Goal: Task Accomplishment & Management: Use online tool/utility

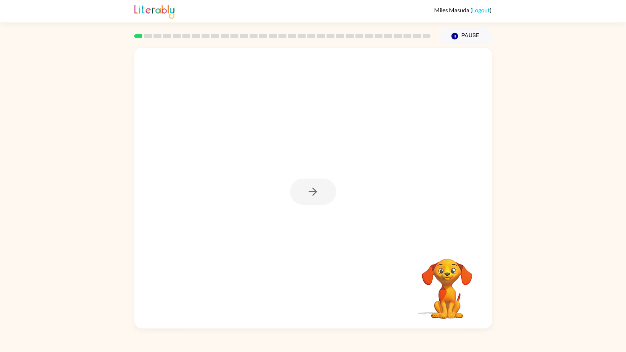
click at [306, 193] on div at bounding box center [313, 191] width 46 height 26
click at [328, 194] on div at bounding box center [313, 191] width 46 height 26
click at [308, 196] on div at bounding box center [313, 191] width 46 height 26
click at [304, 203] on button "button" at bounding box center [313, 191] width 46 height 26
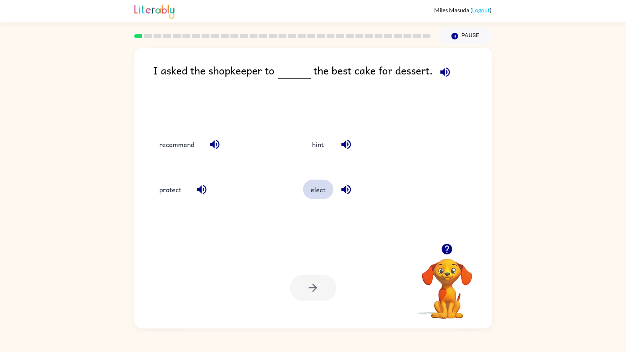
click at [311, 192] on button "elect" at bounding box center [318, 188] width 30 height 19
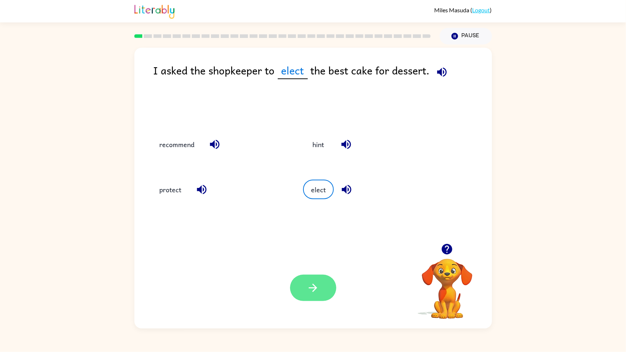
click at [325, 293] on button "button" at bounding box center [313, 287] width 46 height 26
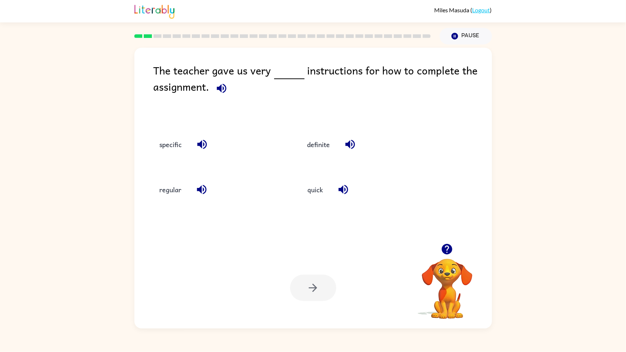
click at [246, 229] on div "specific definite regular quick" at bounding box center [313, 183] width 343 height 120
click at [168, 150] on button "specific" at bounding box center [170, 143] width 37 height 19
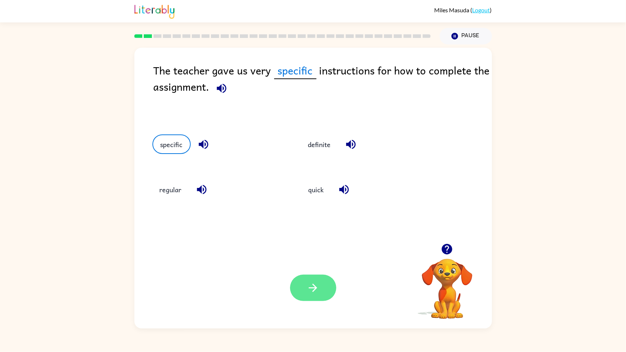
click at [316, 283] on icon "button" at bounding box center [313, 287] width 13 height 13
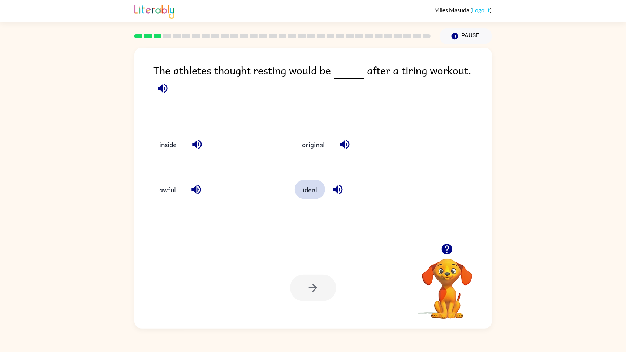
click at [317, 193] on button "ideal" at bounding box center [310, 188] width 30 height 19
click at [317, 294] on icon "button" at bounding box center [313, 287] width 13 height 13
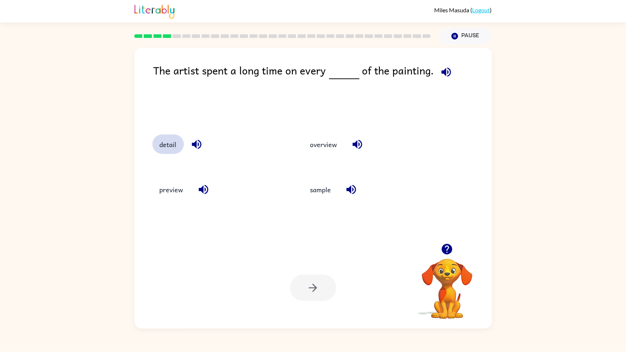
click at [167, 136] on button "detail" at bounding box center [167, 143] width 31 height 19
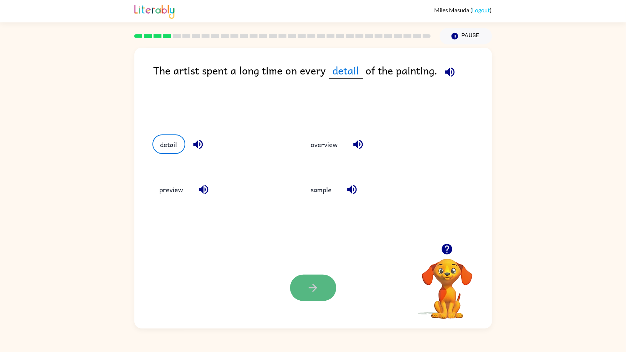
click at [314, 294] on button "button" at bounding box center [313, 287] width 46 height 26
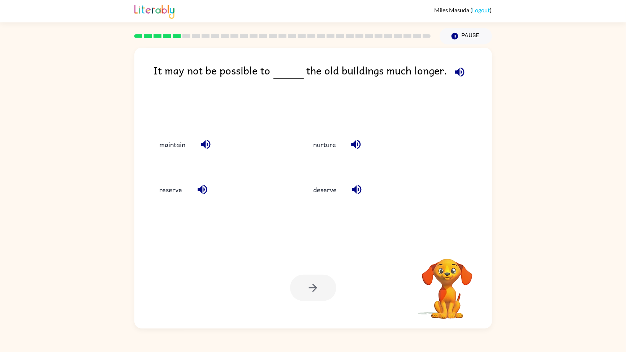
click at [318, 284] on div at bounding box center [313, 287] width 46 height 26
click at [171, 143] on button "maintain" at bounding box center [172, 143] width 40 height 19
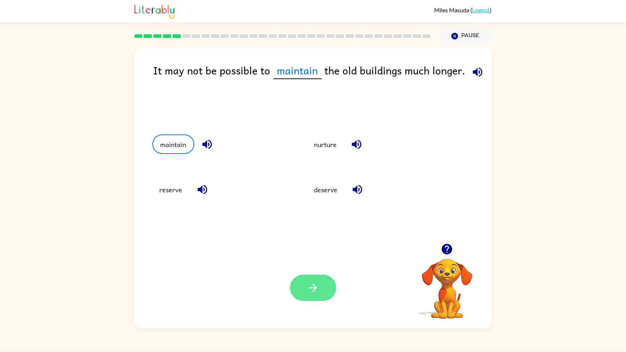
click at [317, 290] on icon "button" at bounding box center [313, 287] width 13 height 13
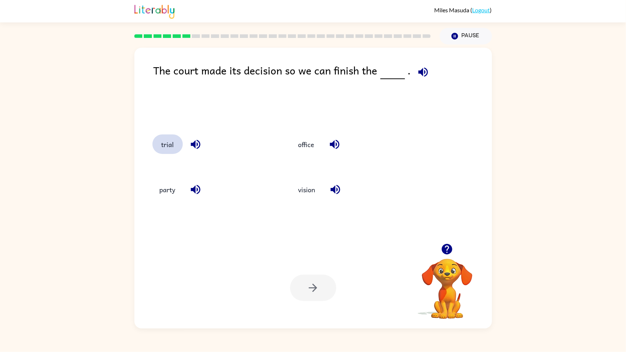
click at [168, 150] on button "trial" at bounding box center [167, 143] width 30 height 19
click at [315, 296] on button "button" at bounding box center [313, 287] width 46 height 26
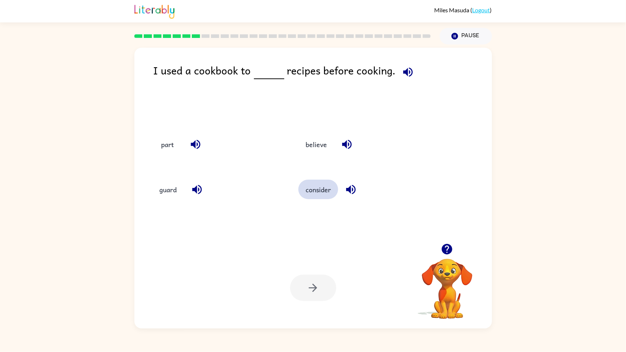
click at [310, 197] on button "consider" at bounding box center [318, 188] width 40 height 19
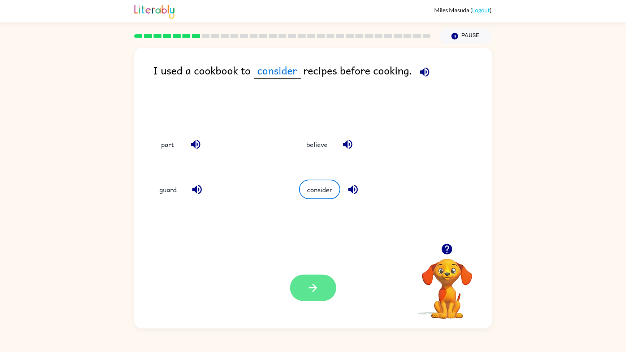
click at [322, 290] on button "button" at bounding box center [313, 287] width 46 height 26
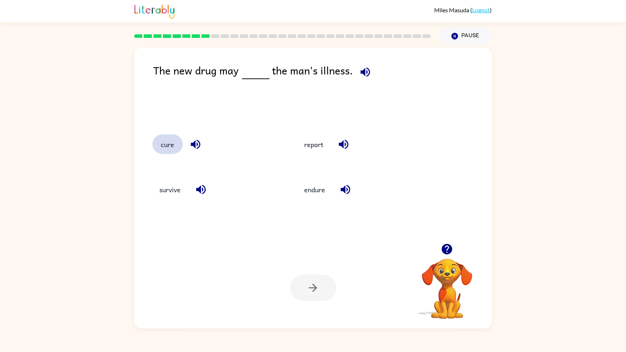
click at [169, 151] on button "cure" at bounding box center [167, 143] width 30 height 19
click at [322, 297] on button "button" at bounding box center [313, 287] width 46 height 26
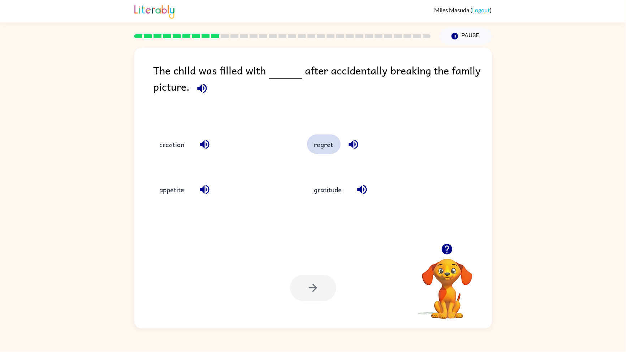
click at [337, 151] on button "regret" at bounding box center [324, 143] width 34 height 19
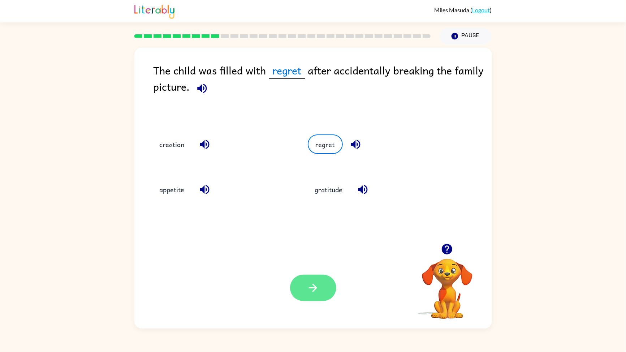
click at [313, 290] on icon "button" at bounding box center [313, 287] width 13 height 13
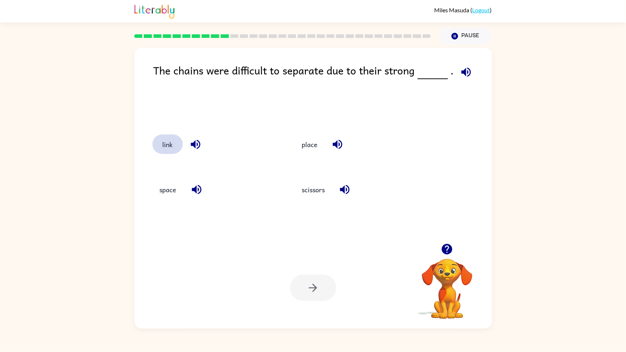
click at [166, 150] on button "link" at bounding box center [167, 143] width 30 height 19
click at [321, 309] on div "Your browser must support playing .mp4 files to use Literably. Please try using…" at bounding box center [312, 287] width 357 height 81
click at [320, 282] on button "button" at bounding box center [313, 287] width 46 height 26
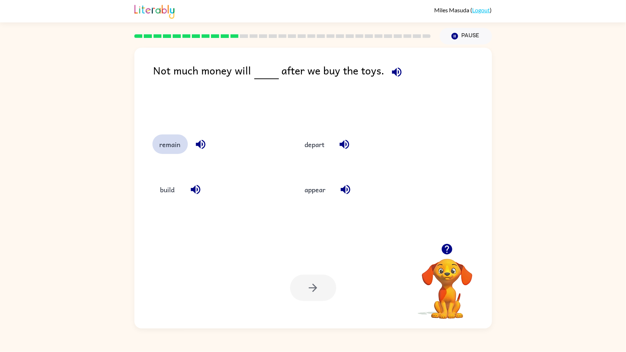
click at [169, 140] on button "remain" at bounding box center [169, 143] width 35 height 19
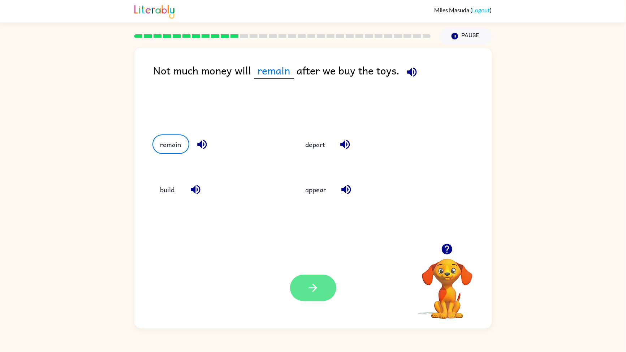
click at [322, 284] on button "button" at bounding box center [313, 287] width 46 height 26
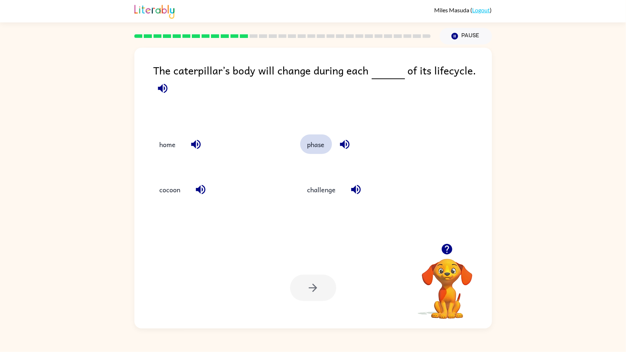
click at [317, 144] on button "phase" at bounding box center [316, 143] width 32 height 19
click at [319, 299] on button "button" at bounding box center [313, 287] width 46 height 26
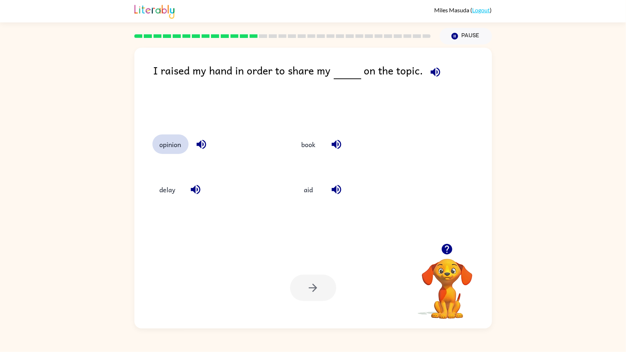
click at [173, 150] on button "opinion" at bounding box center [170, 143] width 36 height 19
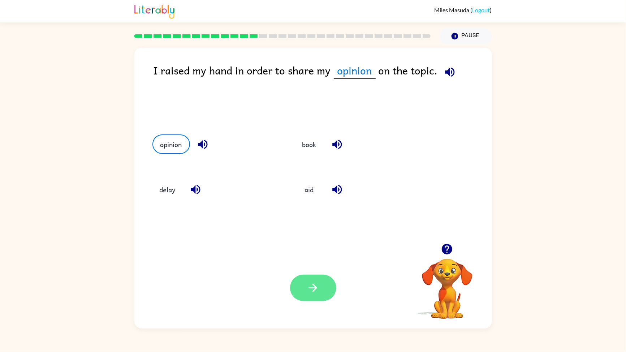
click at [316, 291] on icon "button" at bounding box center [313, 287] width 13 height 13
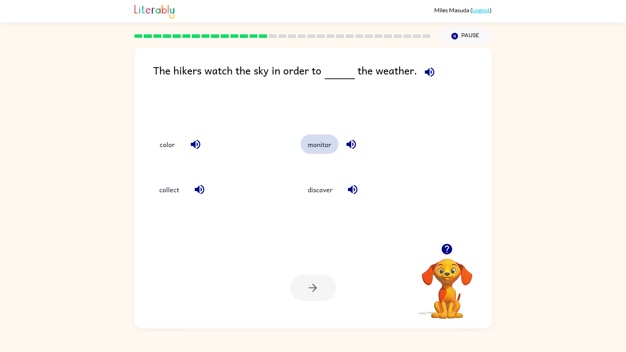
click at [321, 143] on button "monitor" at bounding box center [319, 143] width 38 height 19
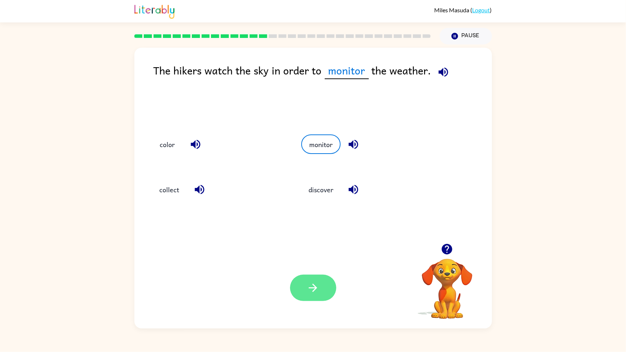
click at [319, 294] on button "button" at bounding box center [313, 287] width 46 height 26
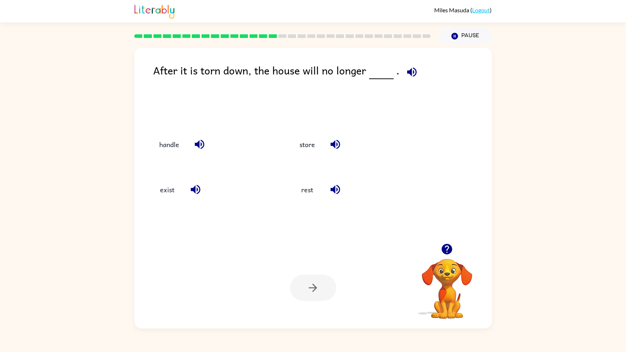
click at [166, 159] on div "handle" at bounding box center [209, 143] width 140 height 45
click at [170, 196] on button "exist" at bounding box center [167, 188] width 30 height 19
click at [315, 294] on icon "button" at bounding box center [313, 287] width 13 height 13
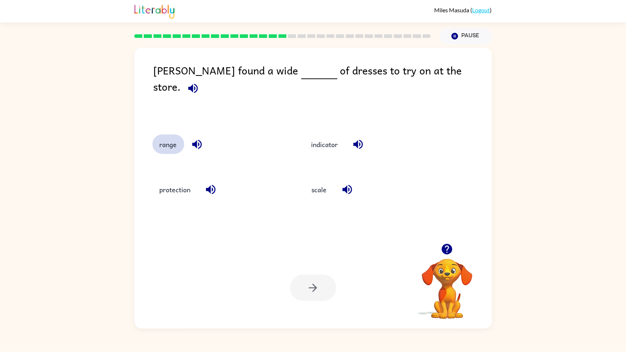
click at [164, 143] on button "range" at bounding box center [168, 143] width 32 height 19
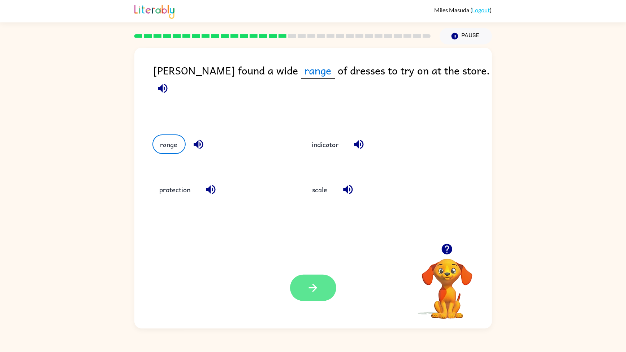
click at [323, 290] on button "button" at bounding box center [313, 287] width 46 height 26
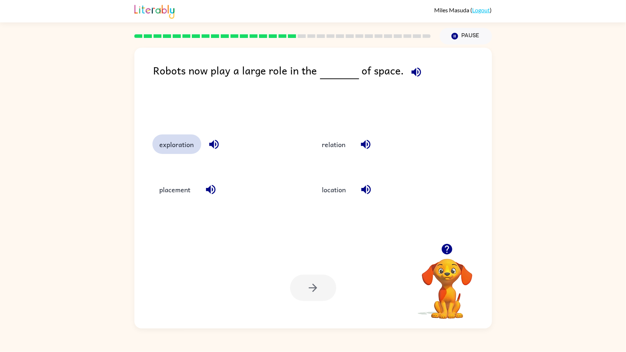
click at [176, 152] on button "exploration" at bounding box center [176, 143] width 49 height 19
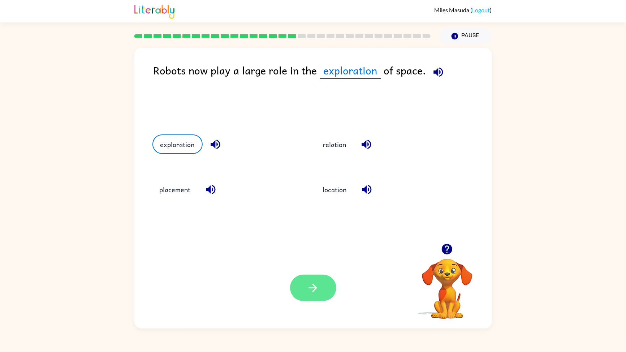
click at [317, 296] on button "button" at bounding box center [313, 287] width 46 height 26
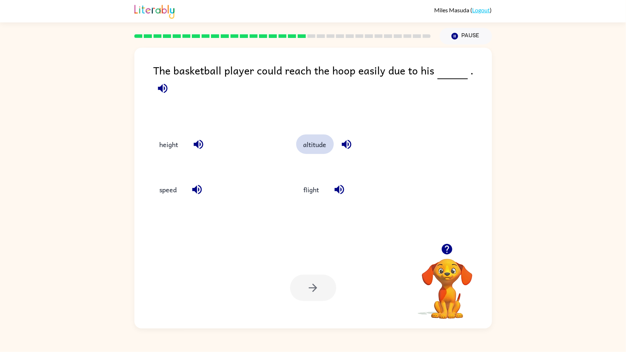
click at [309, 144] on button "altitude" at bounding box center [315, 143] width 38 height 19
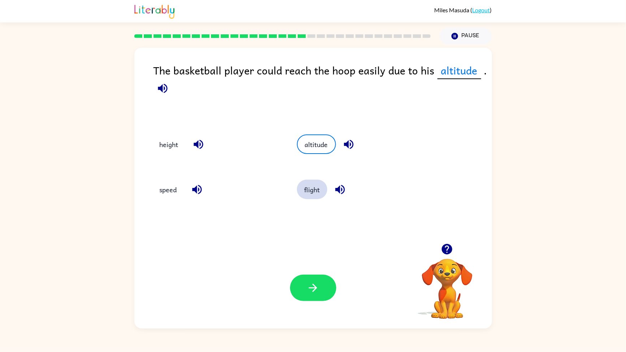
click at [316, 197] on button "flight" at bounding box center [312, 188] width 30 height 19
click at [174, 146] on button "height" at bounding box center [168, 143] width 33 height 19
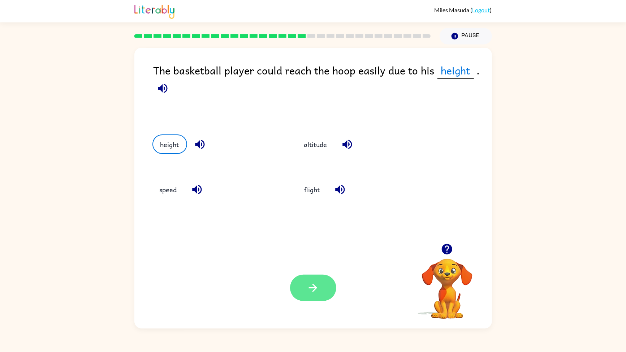
click at [319, 287] on icon "button" at bounding box center [313, 287] width 13 height 13
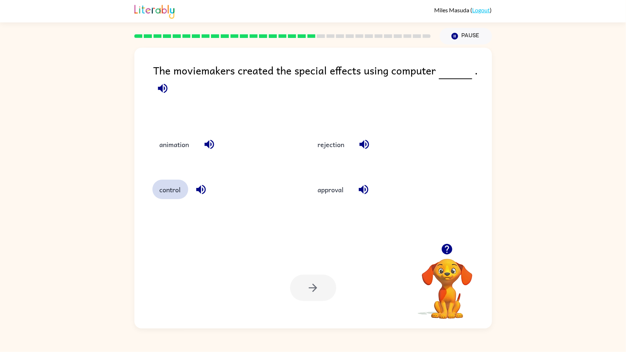
click at [162, 194] on button "control" at bounding box center [170, 188] width 36 height 19
click at [326, 284] on button "button" at bounding box center [313, 287] width 46 height 26
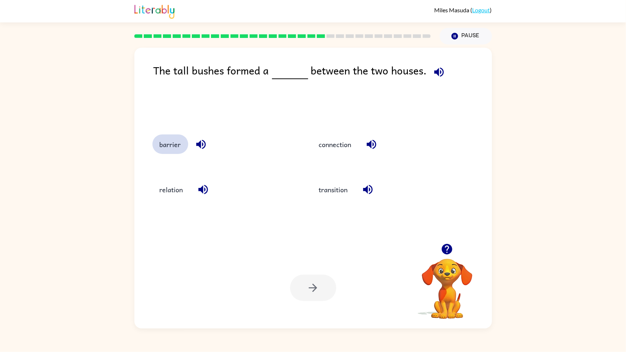
click at [168, 152] on button "barrier" at bounding box center [170, 143] width 36 height 19
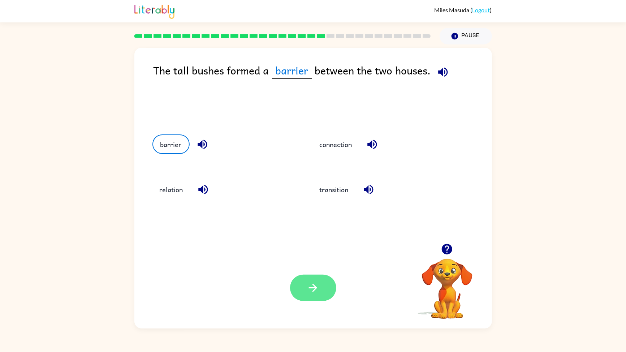
click at [325, 292] on button "button" at bounding box center [313, 287] width 46 height 26
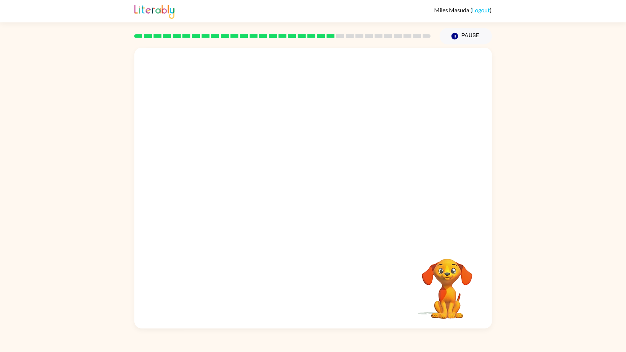
click at [343, 295] on div "Your browser must support playing .mp4 files to use Literably. Please try using…" at bounding box center [312, 188] width 357 height 281
click at [434, 40] on div at bounding box center [282, 35] width 305 height 25
click at [453, 40] on icon "Pause" at bounding box center [455, 36] width 8 height 8
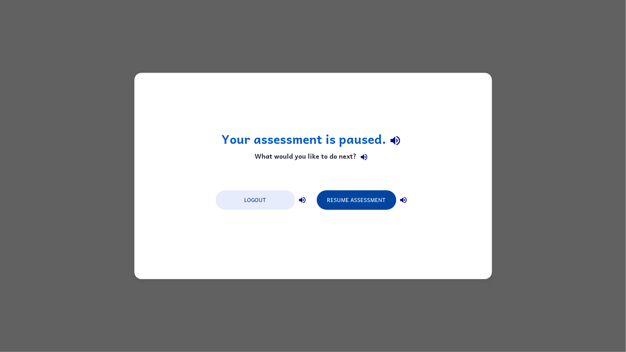
click at [330, 199] on button "Resume Assessment" at bounding box center [356, 199] width 79 height 19
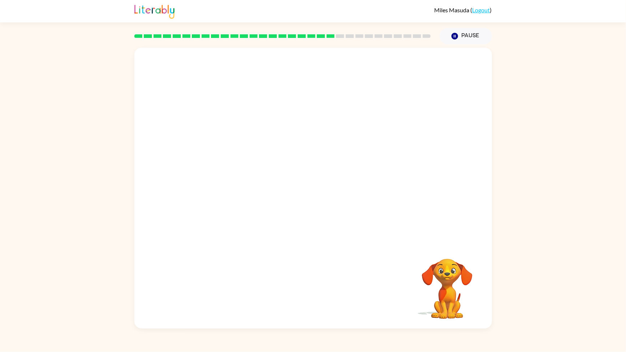
click at [320, 260] on div "Your browser must support playing .mp4 files to use Literably. Please try using…" at bounding box center [312, 188] width 357 height 281
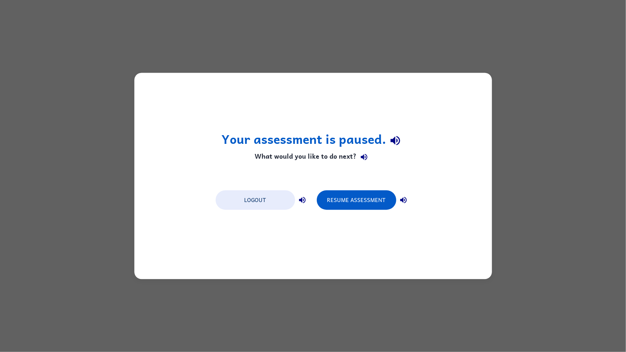
click at [494, 128] on div "Your assessment is paused. What would you like to do next? Logout Resume Assess…" at bounding box center [313, 176] width 626 height 352
click at [368, 201] on button "Resume Assessment" at bounding box center [356, 199] width 79 height 19
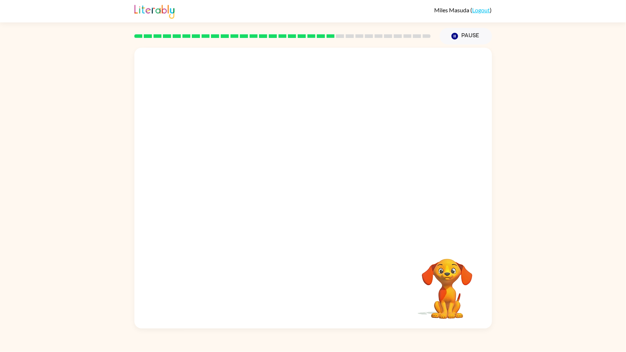
click at [208, 206] on video "Your browser must support playing .mp4 files to use Literably. Please try using…" at bounding box center [312, 146] width 357 height 196
click at [200, 220] on video "Your browser must support playing .mp4 files to use Literably. Please try using…" at bounding box center [312, 146] width 357 height 196
click at [198, 205] on video "Your browser must support playing .mp4 files to use Literably. Please try using…" at bounding box center [312, 146] width 357 height 196
click at [200, 212] on video "Your browser must support playing .mp4 files to use Literably. Please try using…" at bounding box center [312, 146] width 357 height 196
click at [201, 212] on video "Your browser must support playing .mp4 files to use Literably. Please try using…" at bounding box center [312, 146] width 357 height 196
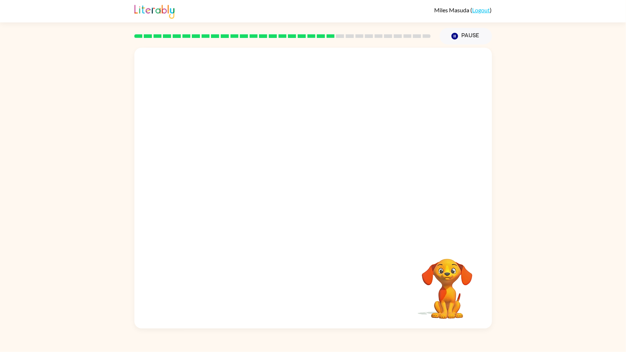
click at [198, 212] on video "Your browser must support playing .mp4 files to use Literably. Please try using…" at bounding box center [312, 146] width 357 height 196
click at [195, 223] on video "Your browser must support playing .mp4 files to use Literably. Please try using…" at bounding box center [312, 146] width 357 height 196
click at [197, 210] on video "Your browser must support playing .mp4 files to use Literably. Please try using…" at bounding box center [312, 146] width 357 height 196
click at [199, 209] on video "Your browser must support playing .mp4 files to use Literably. Please try using…" at bounding box center [312, 146] width 357 height 196
click at [197, 201] on video "Your browser must support playing .mp4 files to use Literably. Please try using…" at bounding box center [312, 146] width 357 height 196
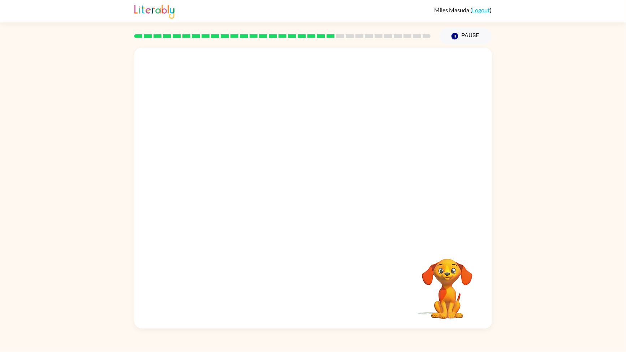
click at [194, 207] on video "Your browser must support playing .mp4 files to use Literably. Please try using…" at bounding box center [312, 146] width 357 height 196
click at [387, 268] on div "Your browser must support playing .mp4 files to use Literably. Please try using…" at bounding box center [312, 188] width 357 height 281
click at [311, 201] on div at bounding box center [313, 191] width 46 height 26
click at [317, 187] on div at bounding box center [313, 191] width 46 height 26
click at [314, 197] on div at bounding box center [313, 191] width 46 height 26
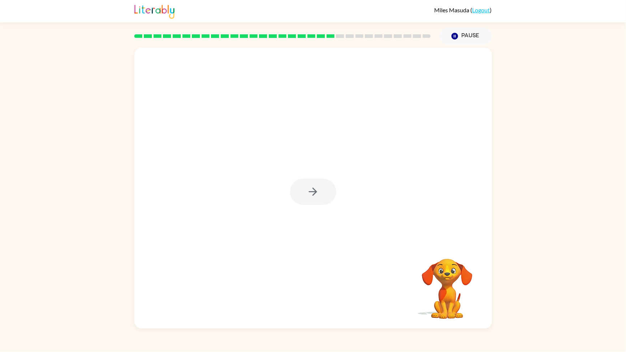
click at [321, 210] on div at bounding box center [312, 188] width 357 height 281
click at [292, 201] on div at bounding box center [313, 191] width 46 height 26
click at [305, 198] on button "button" at bounding box center [313, 191] width 46 height 26
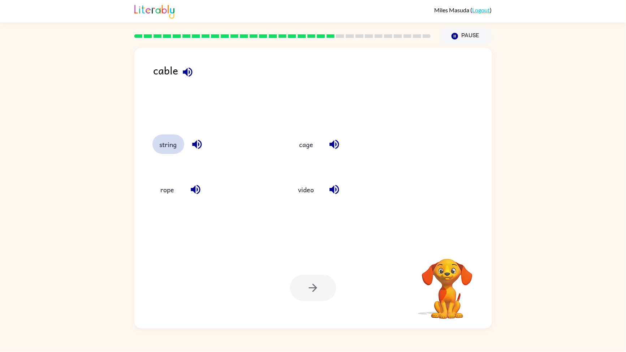
click at [166, 143] on button "string" at bounding box center [168, 143] width 32 height 19
click at [319, 291] on button "button" at bounding box center [313, 287] width 46 height 26
click at [169, 152] on button "promise" at bounding box center [171, 143] width 38 height 19
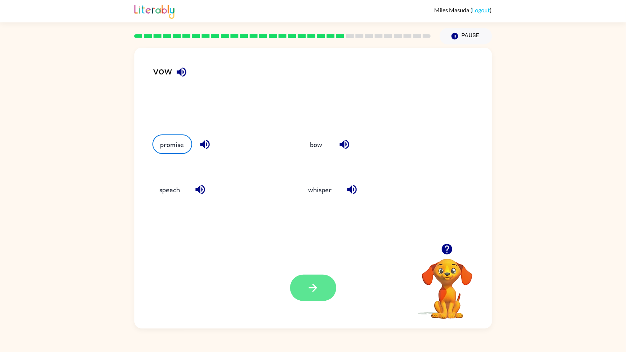
click at [315, 282] on icon "button" at bounding box center [313, 287] width 13 height 13
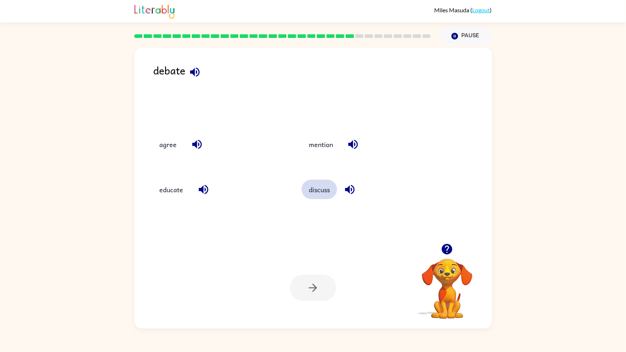
click at [322, 195] on button "discuss" at bounding box center [318, 188] width 35 height 19
click at [325, 295] on button "button" at bounding box center [313, 287] width 46 height 26
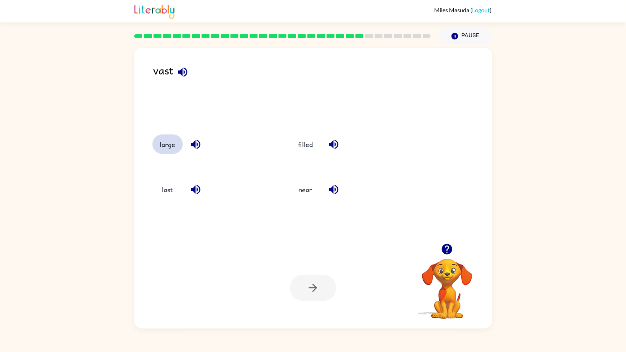
click at [159, 138] on button "large" at bounding box center [167, 143] width 30 height 19
click at [326, 294] on button "button" at bounding box center [313, 287] width 46 height 26
click at [333, 186] on icon "button" at bounding box center [334, 189] width 13 height 13
click at [300, 197] on button "wish" at bounding box center [306, 188] width 30 height 19
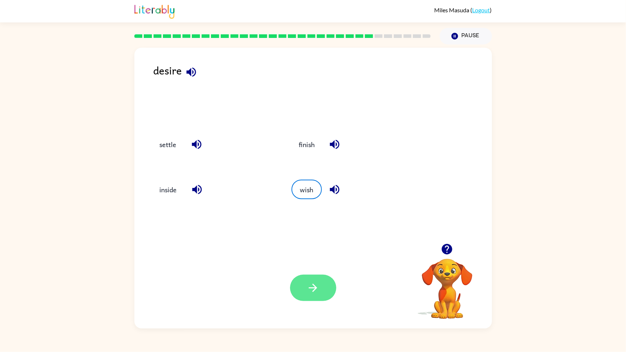
click at [319, 287] on button "button" at bounding box center [313, 287] width 46 height 26
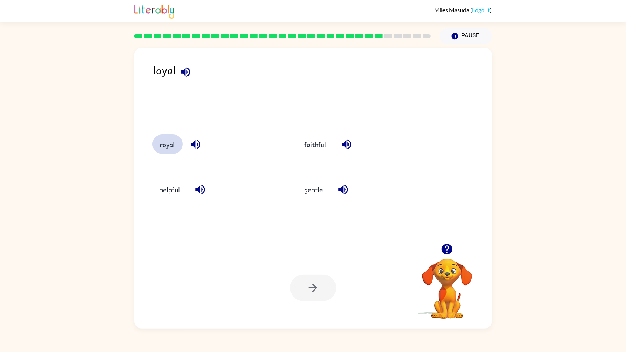
click at [166, 149] on button "royal" at bounding box center [167, 143] width 30 height 19
click at [324, 144] on button "faithful" at bounding box center [316, 143] width 36 height 19
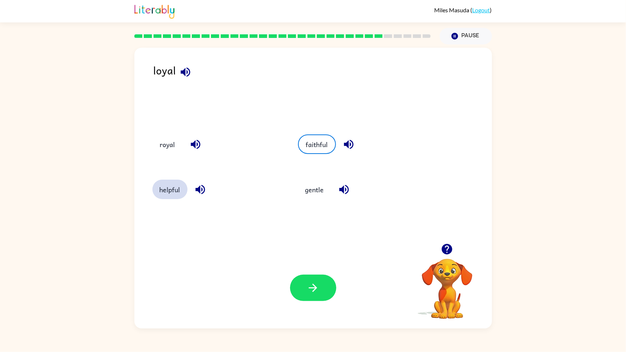
click at [165, 197] on button "helpful" at bounding box center [169, 188] width 35 height 19
click at [316, 197] on button "gentle" at bounding box center [314, 188] width 33 height 19
click at [313, 140] on button "faithful" at bounding box center [316, 143] width 36 height 19
click at [320, 287] on button "button" at bounding box center [313, 287] width 46 height 26
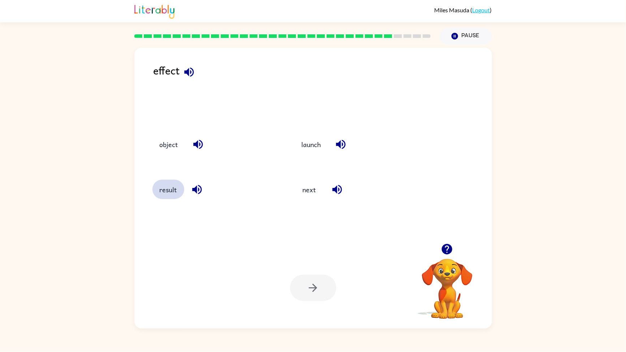
click at [159, 191] on button "result" at bounding box center [168, 188] width 32 height 19
click at [317, 294] on button "button" at bounding box center [313, 287] width 46 height 26
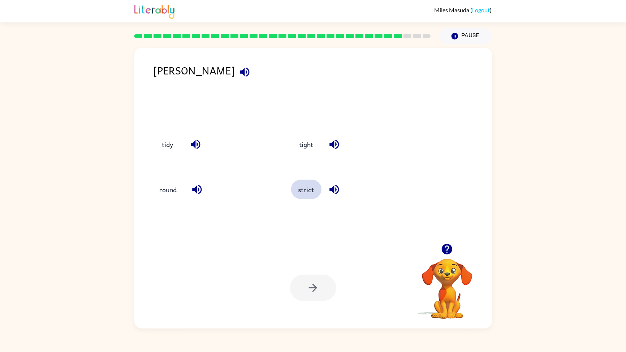
click at [305, 198] on button "strict" at bounding box center [306, 188] width 30 height 19
click at [321, 296] on button "button" at bounding box center [313, 287] width 46 height 26
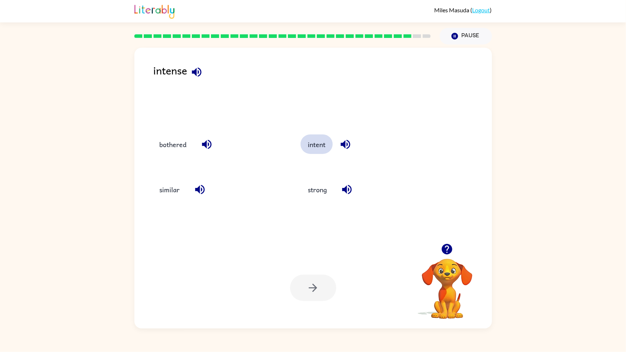
click at [314, 139] on button "intent" at bounding box center [316, 143] width 32 height 19
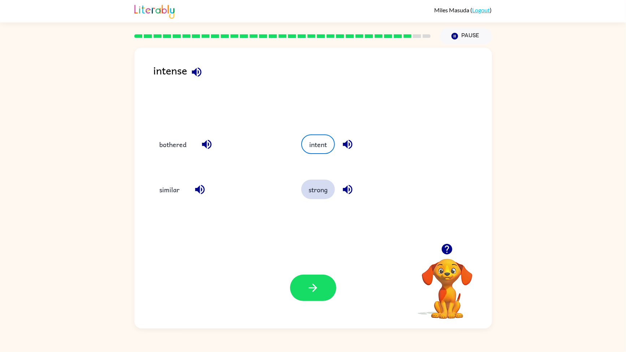
click at [321, 187] on button "strong" at bounding box center [318, 188] width 34 height 19
click at [316, 299] on button "button" at bounding box center [313, 287] width 46 height 26
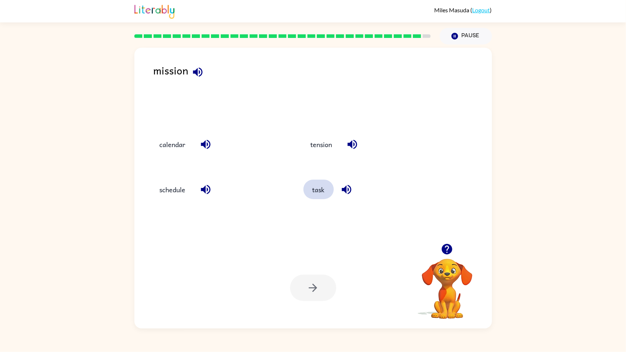
click at [323, 197] on button "task" at bounding box center [318, 188] width 30 height 19
click at [314, 295] on button "button" at bounding box center [313, 287] width 46 height 26
